Goal: Task Accomplishment & Management: Complete application form

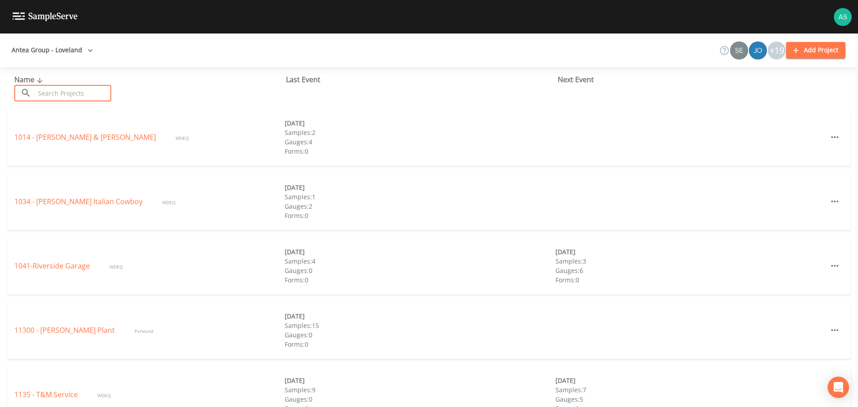
click at [67, 90] on input "text" at bounding box center [73, 93] width 76 height 17
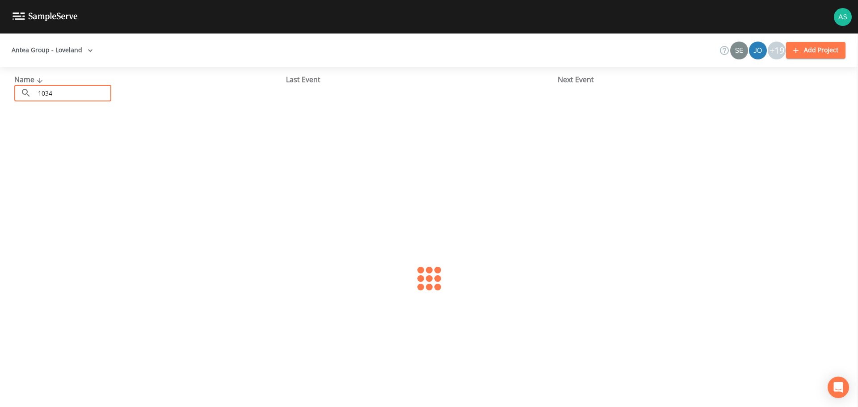
type input "1034"
click at [65, 137] on link "1034 - [PERSON_NAME] Italian Cowboy" at bounding box center [79, 137] width 130 height 10
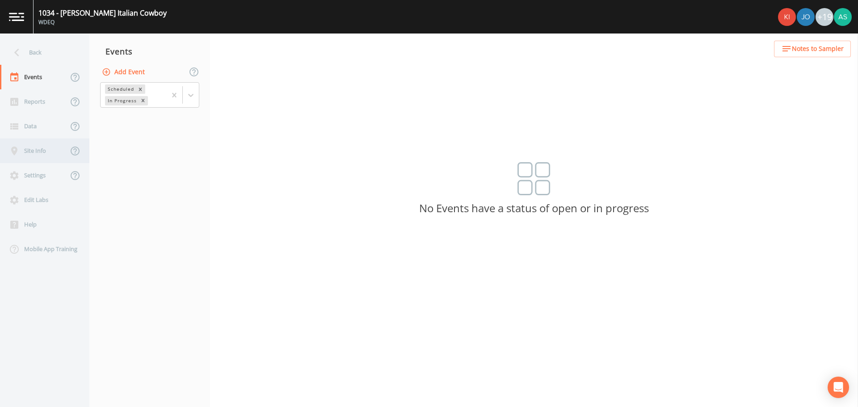
click at [39, 155] on div "Site Info" at bounding box center [34, 151] width 68 height 25
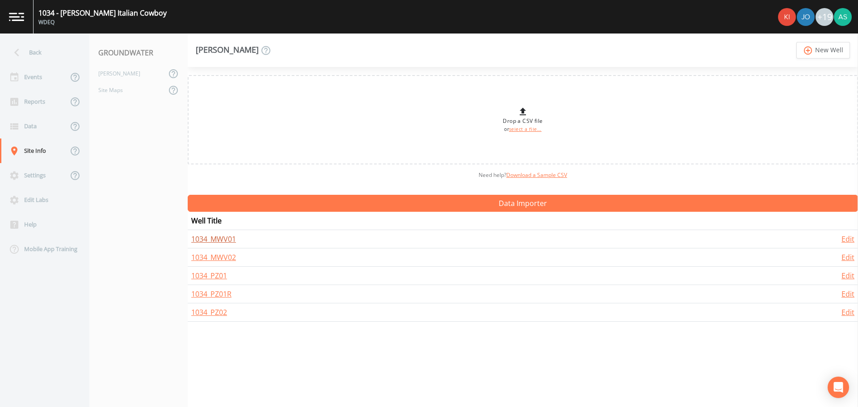
click at [218, 237] on link "1034_MWV01" at bounding box center [213, 239] width 45 height 10
select select "PVC"
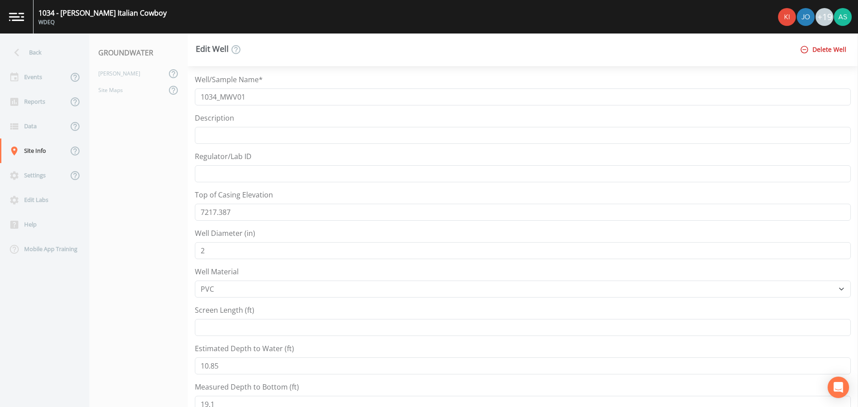
select select "Pour on ground"
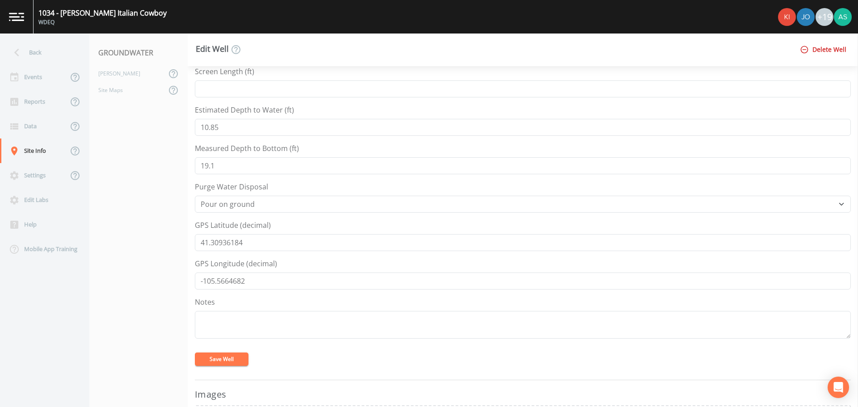
scroll to position [268, 0]
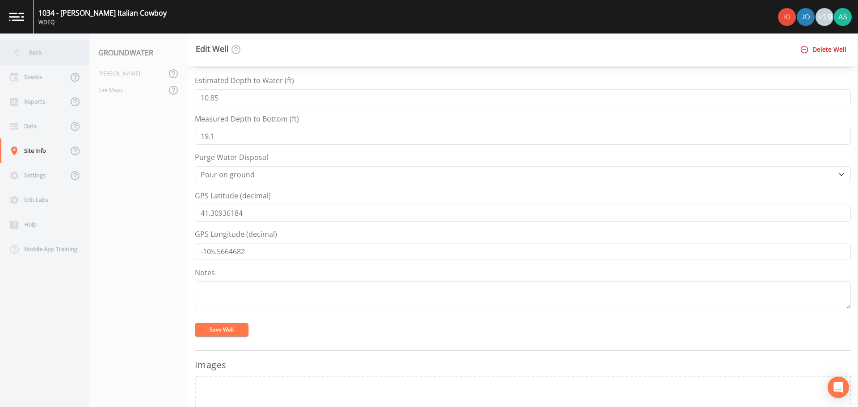
click at [24, 57] on icon at bounding box center [17, 53] width 16 height 16
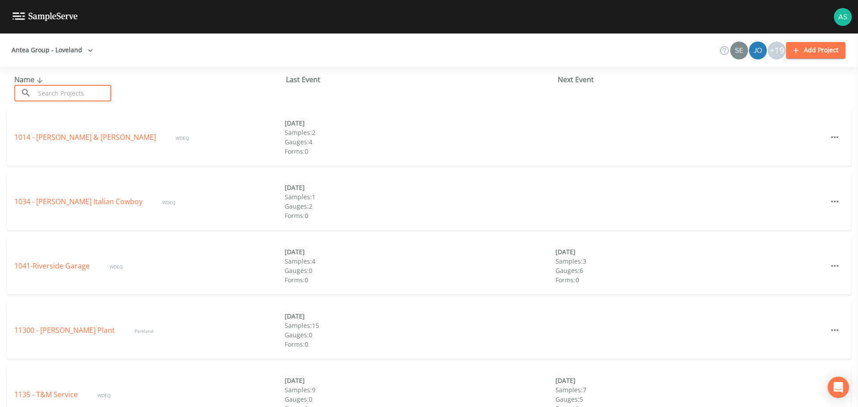
click at [59, 94] on input "text" at bounding box center [73, 93] width 76 height 17
click at [84, 206] on link "1034 - [PERSON_NAME] Italian Cowboy" at bounding box center [79, 202] width 130 height 10
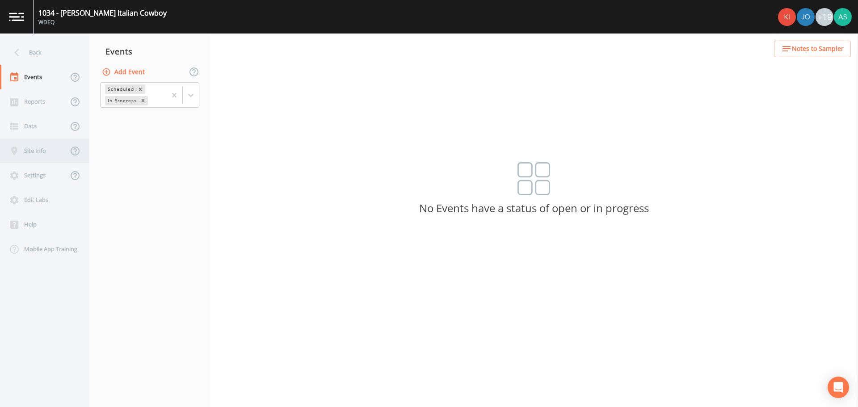
click at [39, 156] on div "Site Info" at bounding box center [34, 151] width 68 height 25
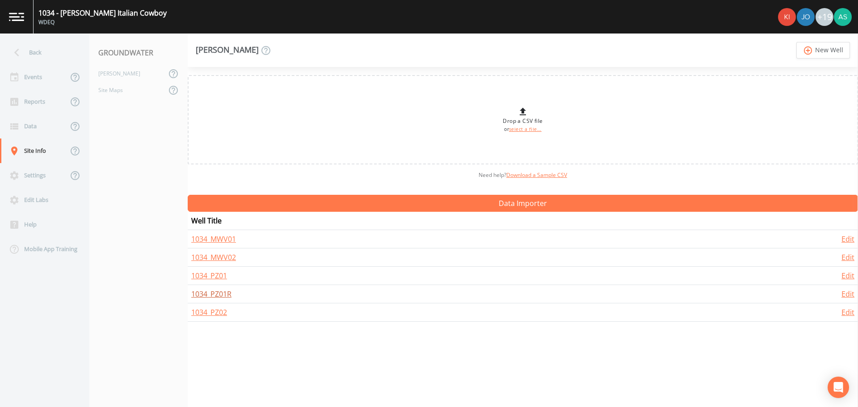
click at [219, 293] on link "1034_PZ01R" at bounding box center [211, 294] width 40 height 10
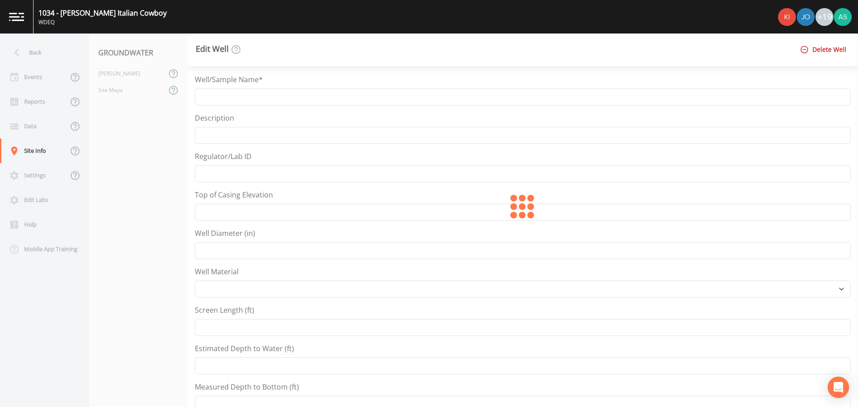
type input "1034_PZ01R"
type input "7218.602"
type input "2"
select select "PVC"
type input "10.36"
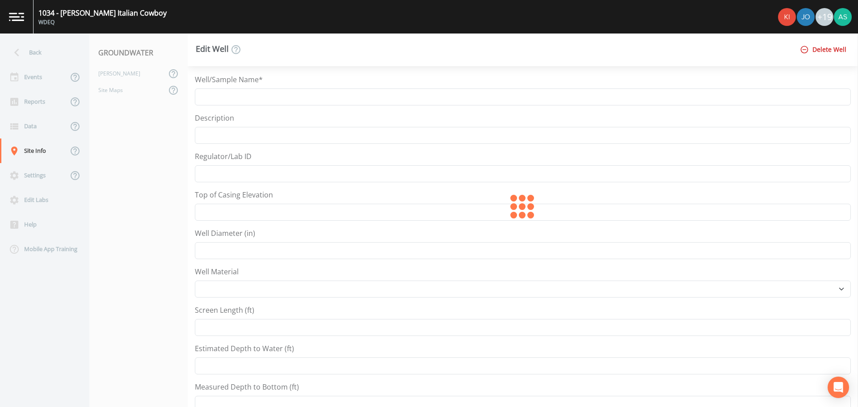
type input "17.4"
select select "Pour on ground"
type input "41.30960628"
type input "-105.5662332"
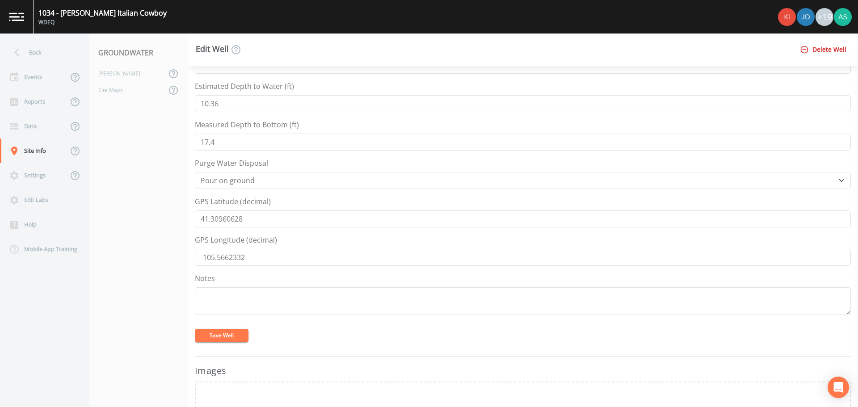
scroll to position [313, 0]
